Goal: Task Accomplishment & Management: Manage account settings

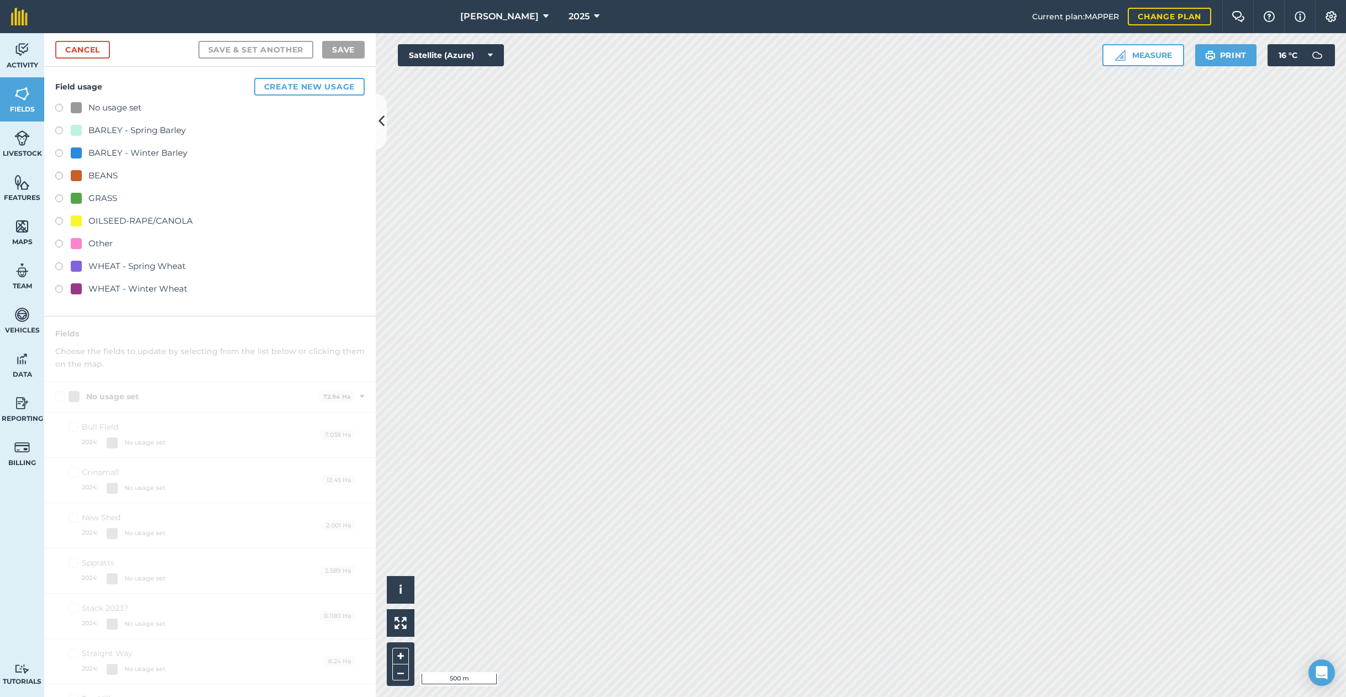
drag, startPoint x: 483, startPoint y: 15, endPoint x: 500, endPoint y: 14, distance: 17.1
click at [483, 15] on span "[PERSON_NAME]" at bounding box center [499, 16] width 78 height 13
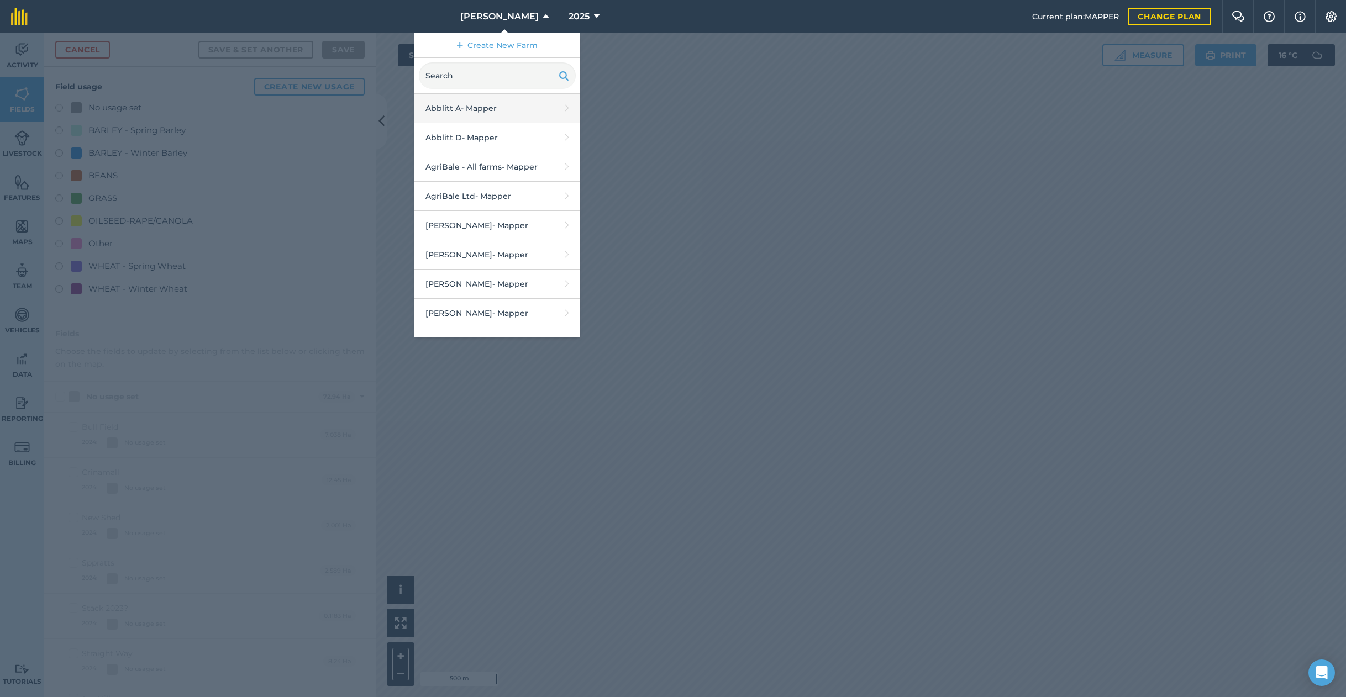
click at [494, 107] on link "Abblitt A - Mapper" at bounding box center [497, 108] width 166 height 29
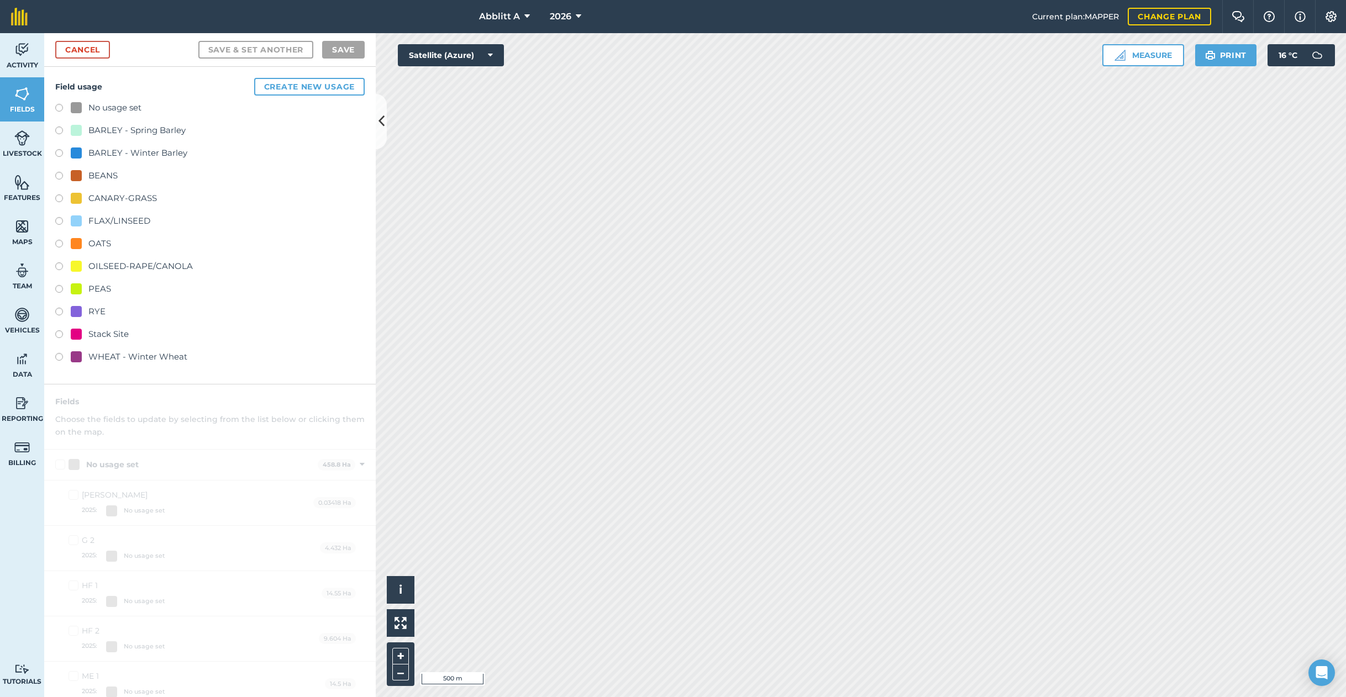
click at [566, 7] on button "2026" at bounding box center [565, 16] width 40 height 33
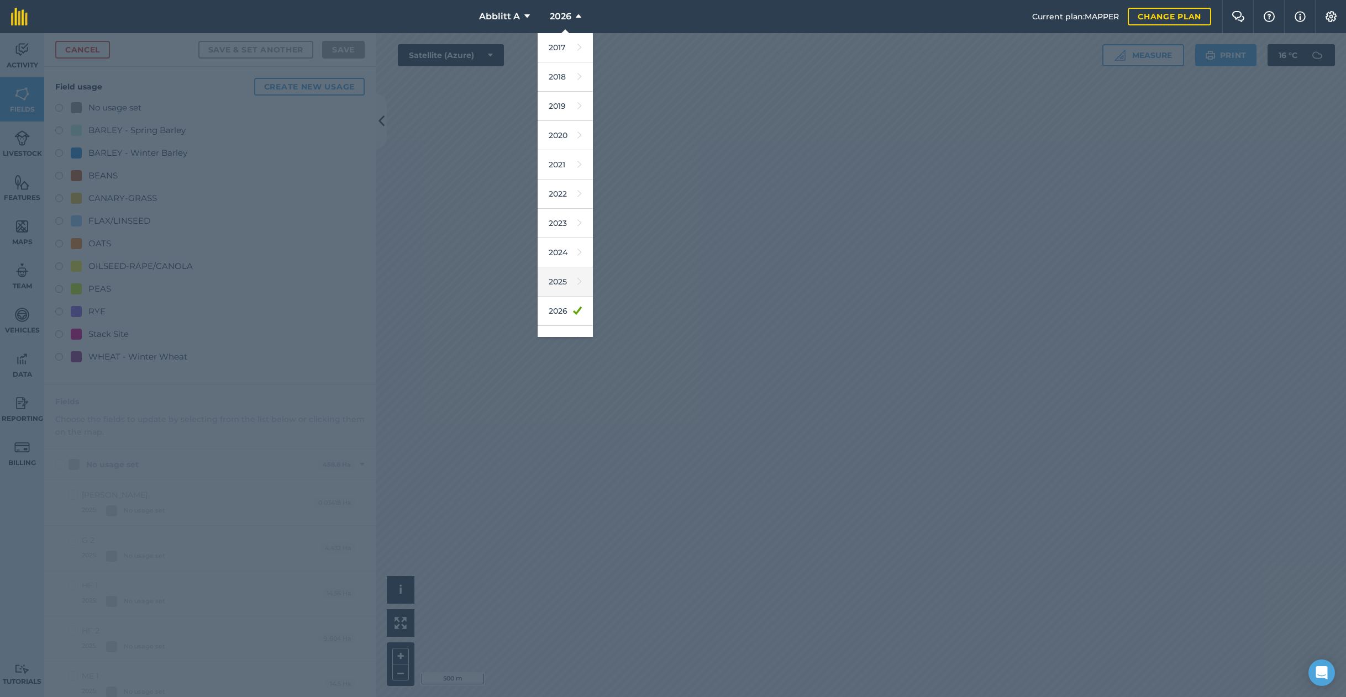
click at [563, 275] on link "2025" at bounding box center [565, 281] width 55 height 29
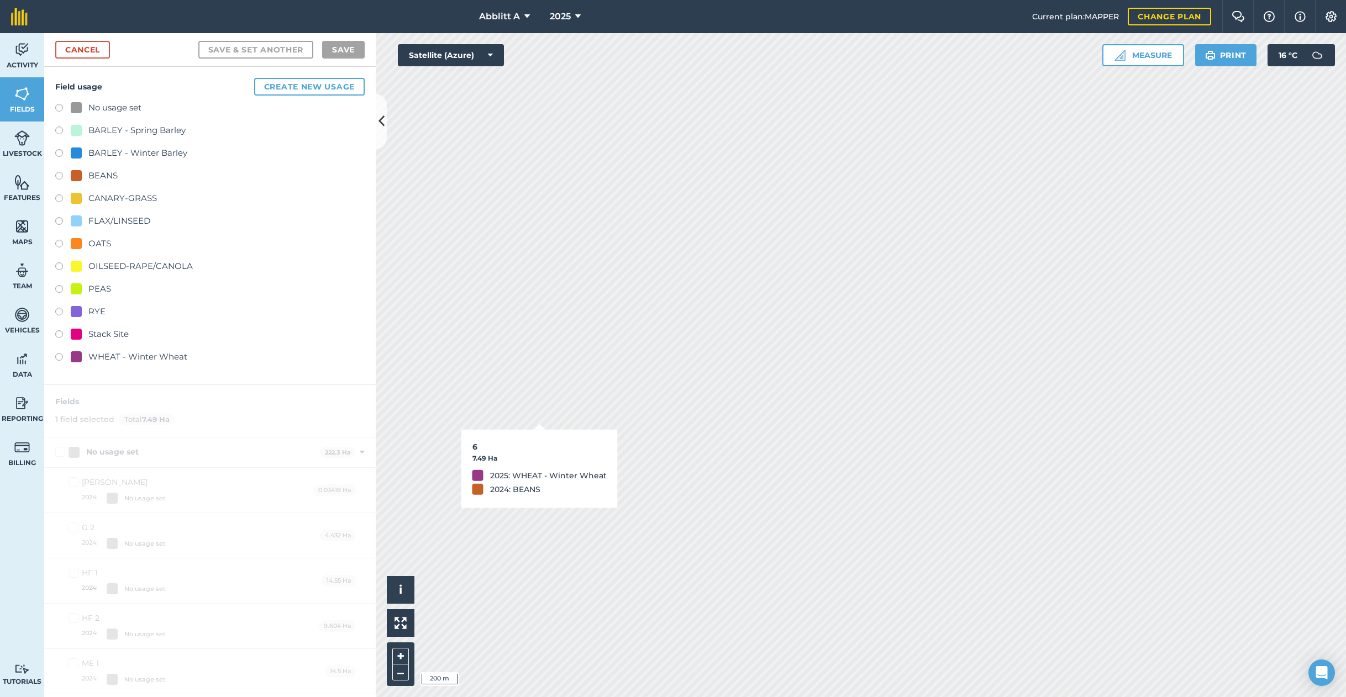
checkbox input "true"
click at [99, 56] on link "Cancel" at bounding box center [82, 50] width 55 height 18
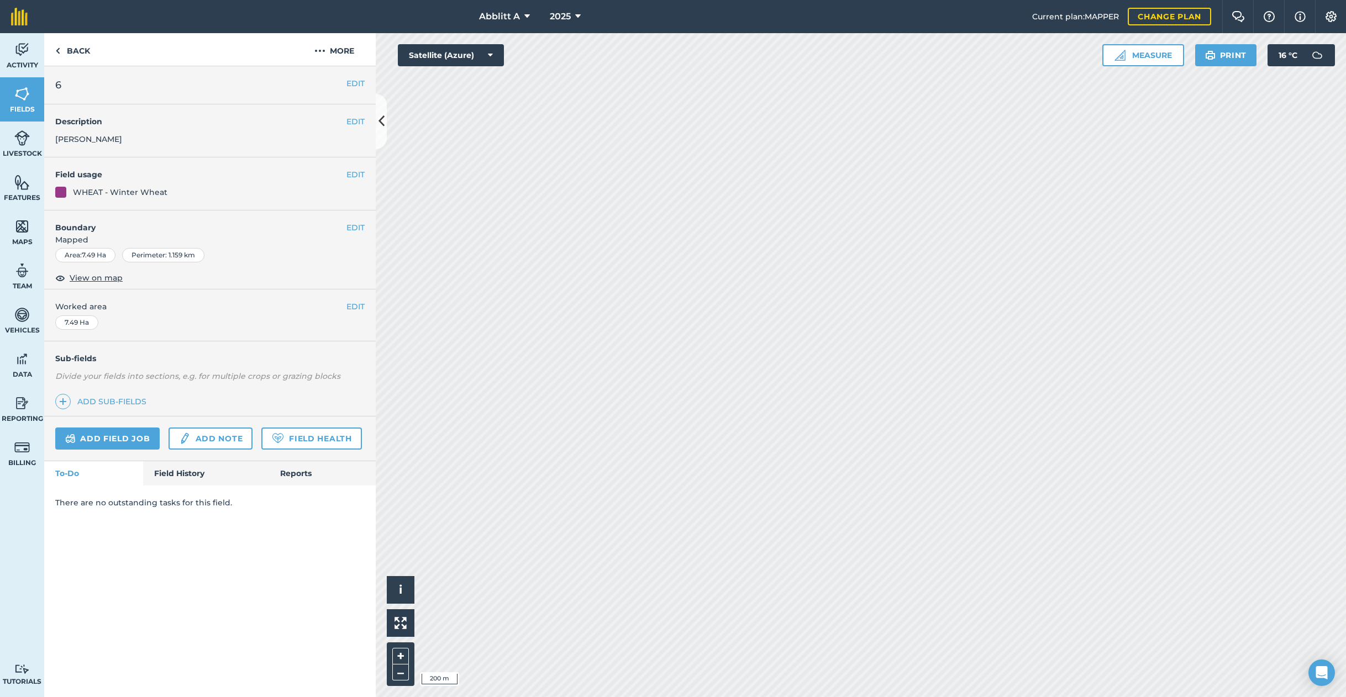
click at [347, 78] on button "EDIT" at bounding box center [355, 83] width 18 height 12
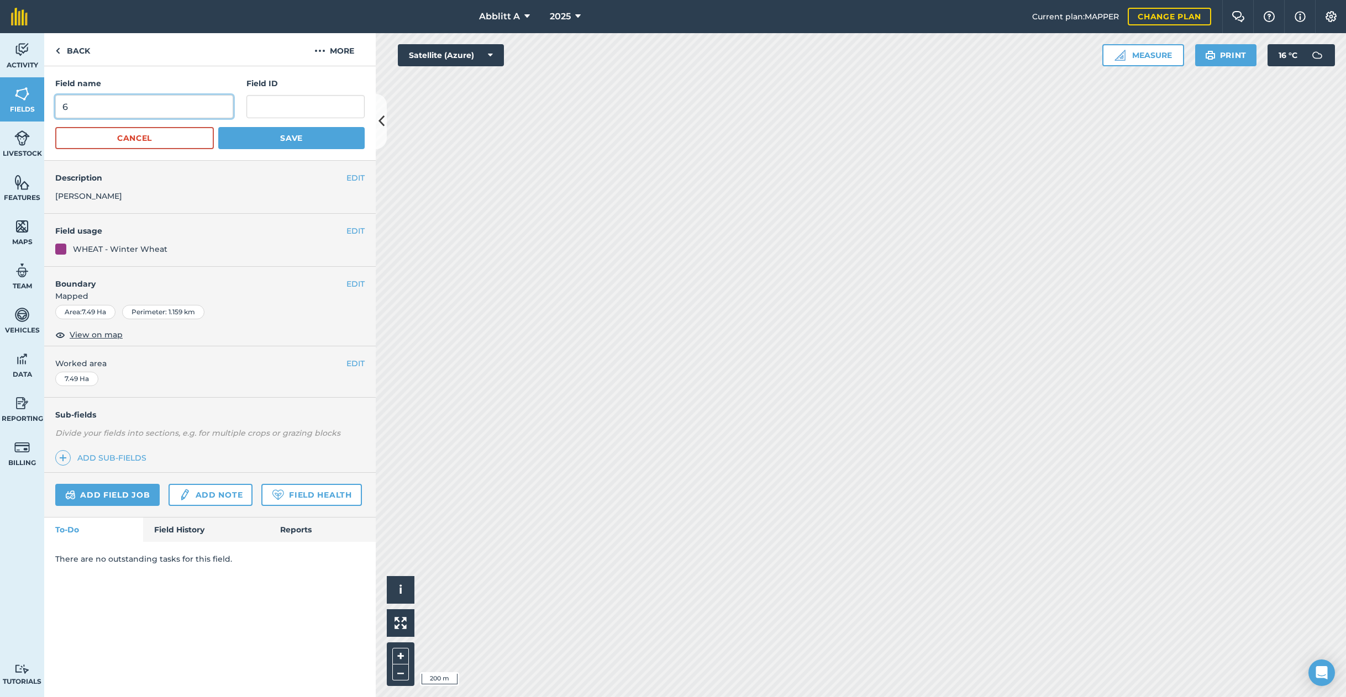
drag, startPoint x: 97, startPoint y: 104, endPoint x: 45, endPoint y: 104, distance: 51.9
click at [45, 104] on div "Field name 6 Field ID Cancel Save" at bounding box center [210, 113] width 332 height 94
type input "[PERSON_NAME] - [PERSON_NAME]"
click at [257, 140] on button "Save" at bounding box center [291, 138] width 146 height 22
